Goal: Navigation & Orientation: Understand site structure

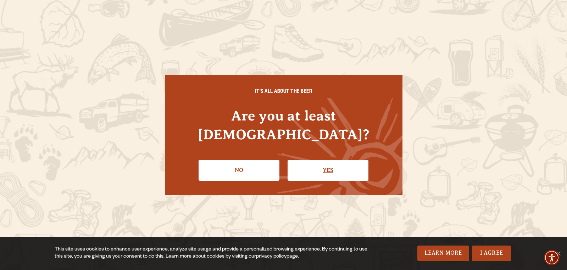
click at [330, 160] on link "Yes" at bounding box center [328, 170] width 81 height 21
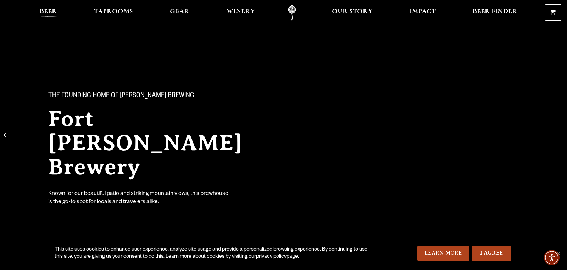
click at [50, 11] on span "Beer" at bounding box center [48, 12] width 17 height 6
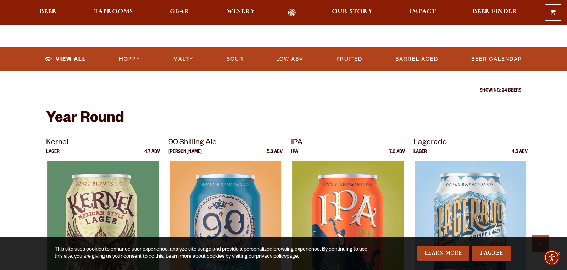
scroll to position [218, 0]
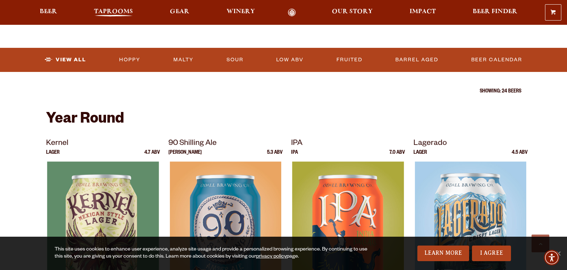
click at [115, 9] on span "Taprooms" at bounding box center [113, 12] width 39 height 6
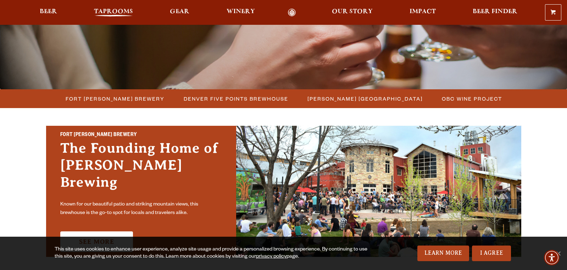
scroll to position [140, 0]
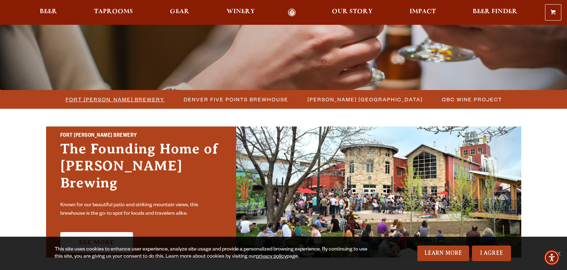
click at [122, 98] on span "Fort [PERSON_NAME] Brewery" at bounding box center [115, 99] width 99 height 10
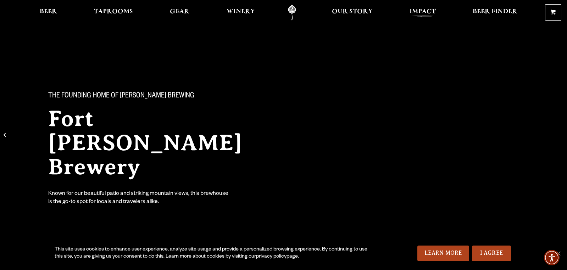
click at [422, 9] on link "Impact" at bounding box center [422, 13] width 35 height 16
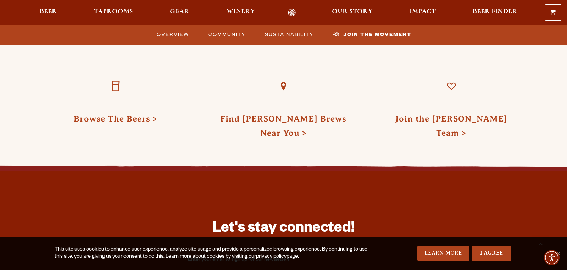
scroll to position [2008, 0]
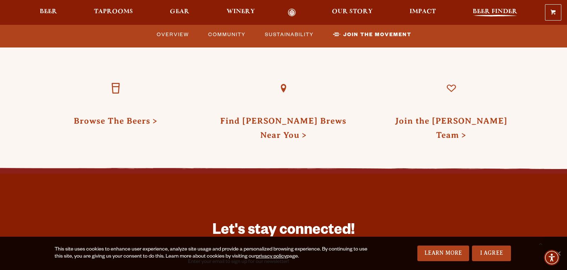
click at [494, 9] on span "Beer Finder" at bounding box center [495, 12] width 45 height 6
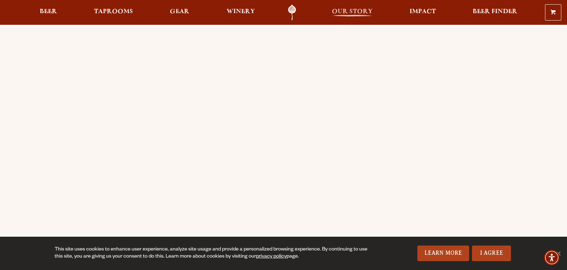
click at [358, 10] on span "Our Story" at bounding box center [352, 12] width 41 height 6
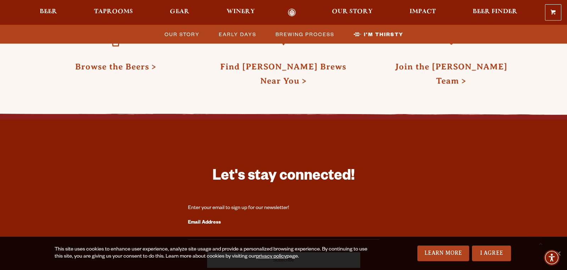
scroll to position [2271, 0]
